Goal: Task Accomplishment & Management: Manage account settings

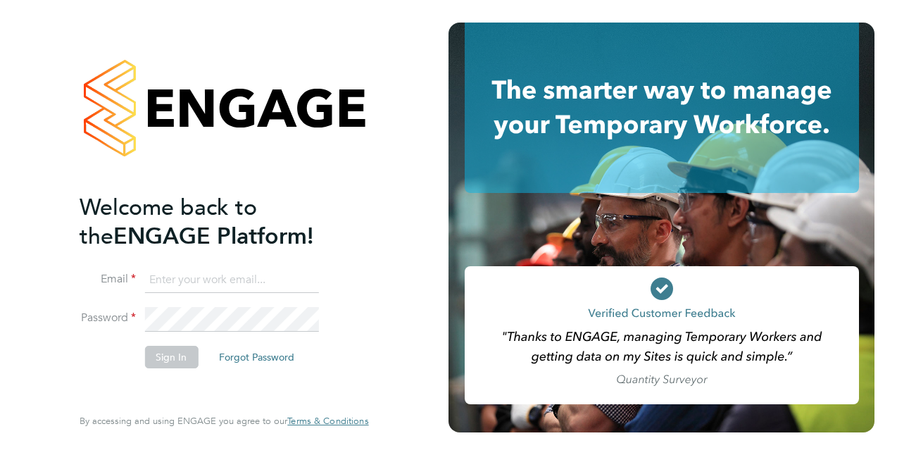
type input "Carla.jones1@justice.gov.uk"
click at [177, 353] on button "Sign In" at bounding box center [171, 357] width 54 height 23
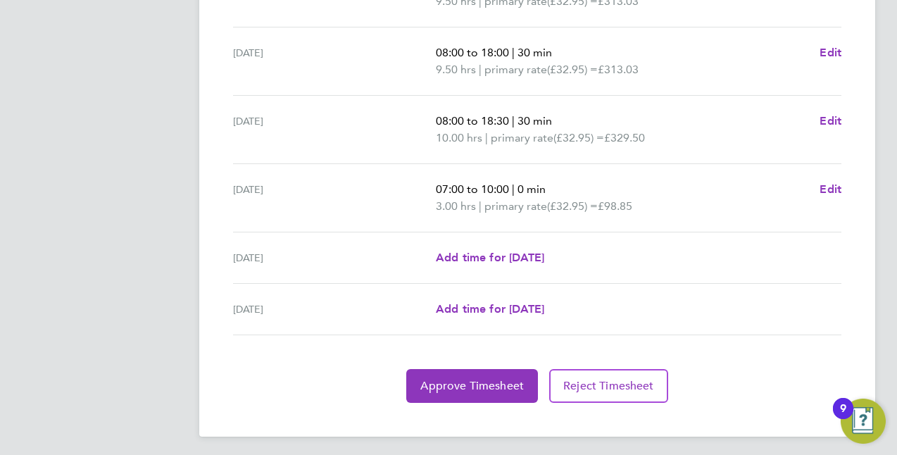
scroll to position [554, 0]
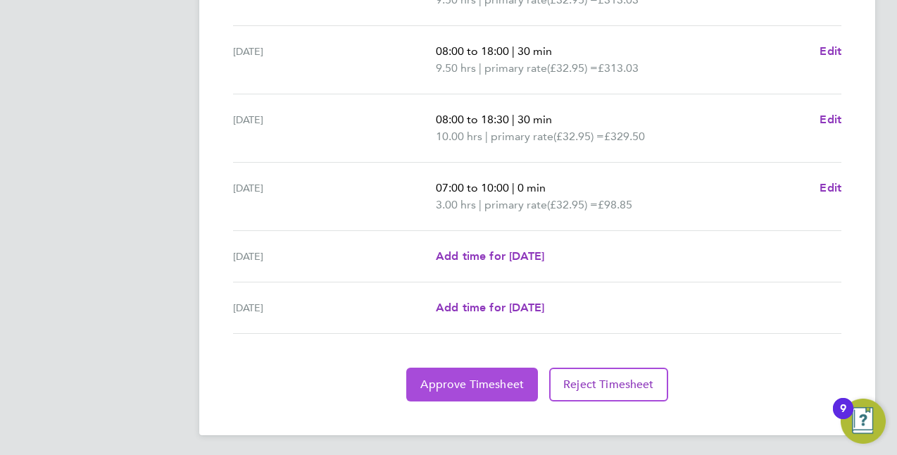
click at [451, 367] on button "Approve Timesheet" at bounding box center [472, 384] width 132 height 34
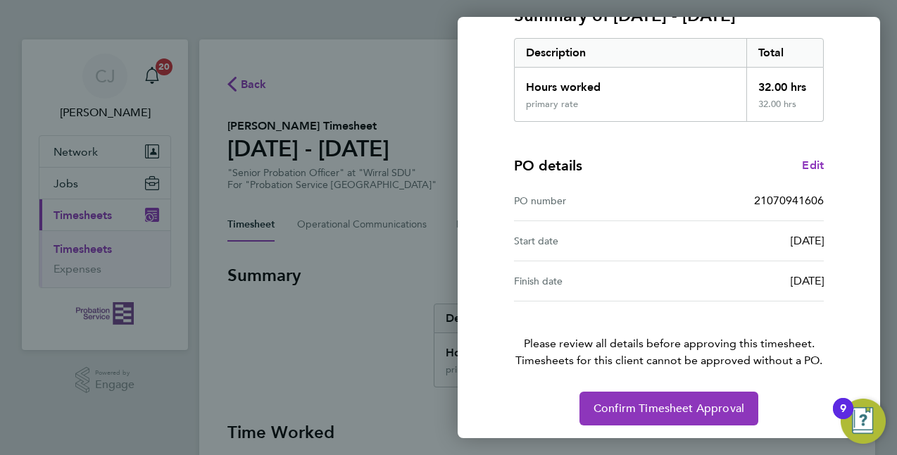
scroll to position [218, 0]
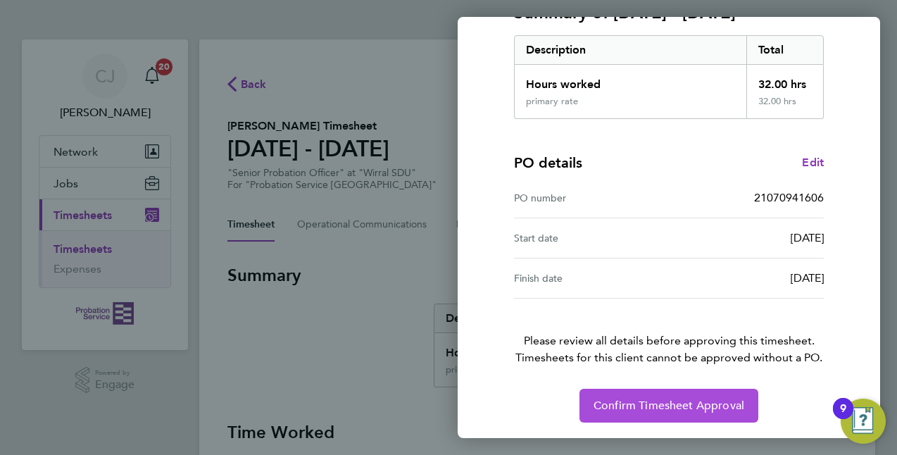
click at [614, 399] on span "Confirm Timesheet Approval" at bounding box center [668, 405] width 151 height 14
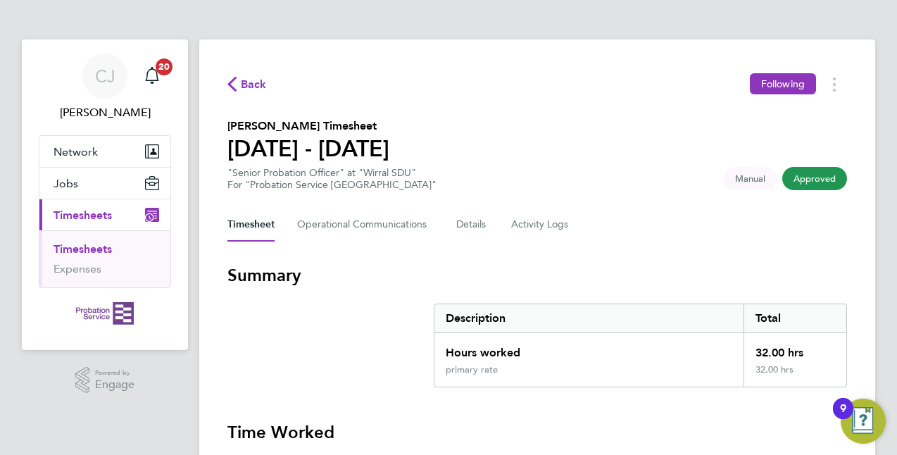
click at [72, 215] on span "Timesheets" at bounding box center [83, 214] width 58 height 13
click at [73, 248] on link "Timesheets" at bounding box center [83, 248] width 58 height 13
